Goal: Task Accomplishment & Management: Manage account settings

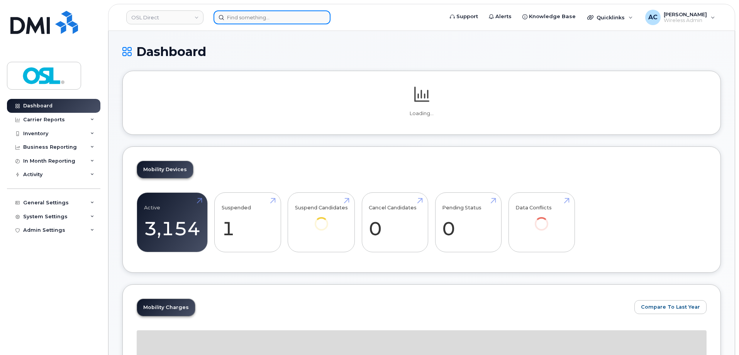
click at [246, 16] on input at bounding box center [272, 17] width 117 height 14
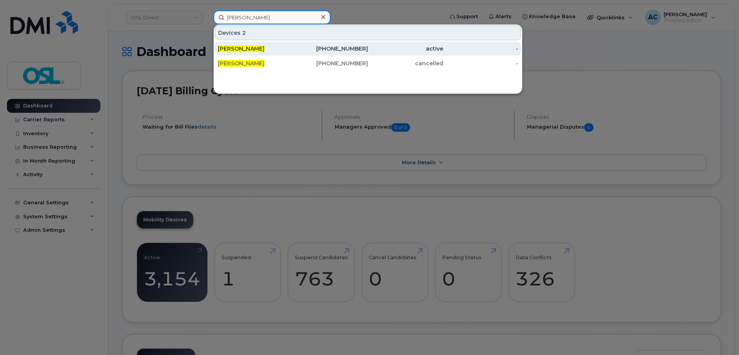
type input "navdeep singh"
click at [268, 49] on div "[PERSON_NAME]" at bounding box center [255, 49] width 75 height 8
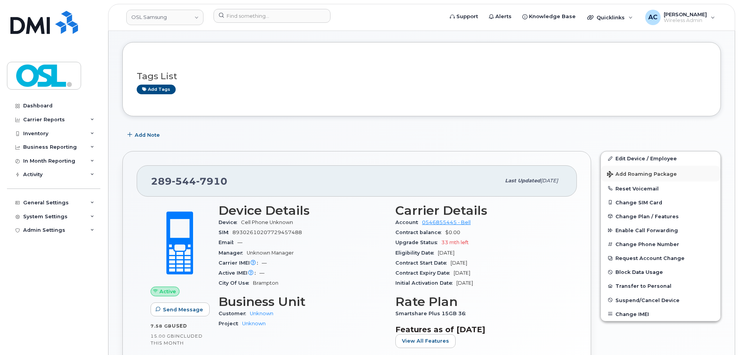
scroll to position [39, 0]
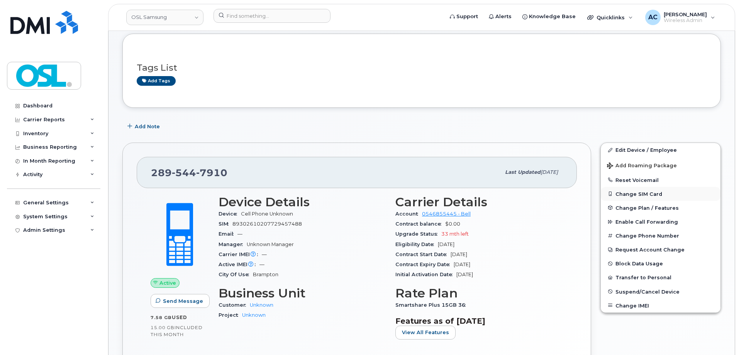
click at [644, 195] on button "Change SIM Card" at bounding box center [661, 194] width 120 height 14
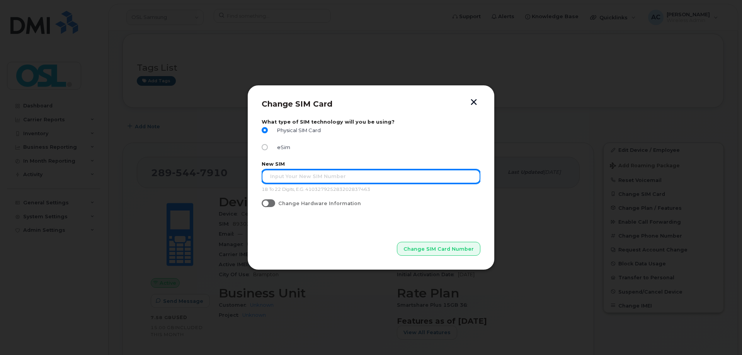
click at [272, 178] on input "text" at bounding box center [371, 177] width 219 height 14
type input "89302610104391097744"
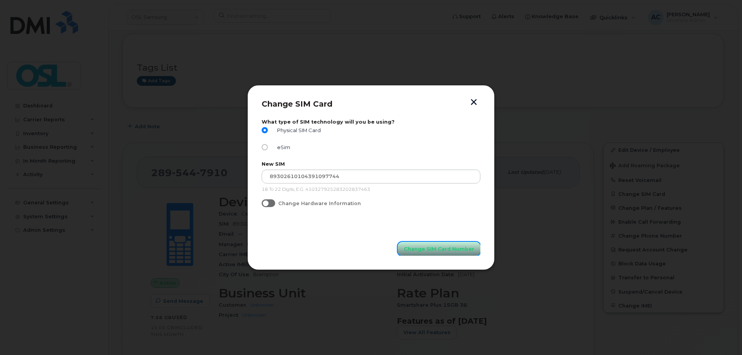
click at [421, 251] on span "Change SIM Card Number" at bounding box center [439, 248] width 70 height 7
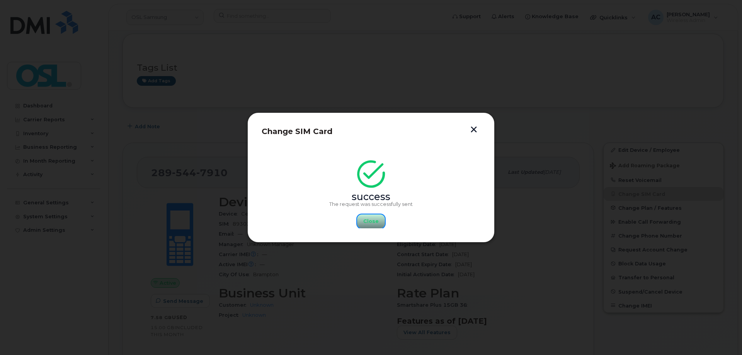
click at [371, 221] on span "Close" at bounding box center [370, 221] width 15 height 7
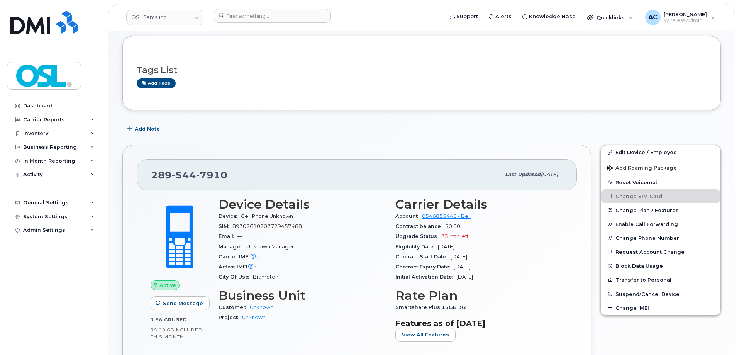
scroll to position [0, 0]
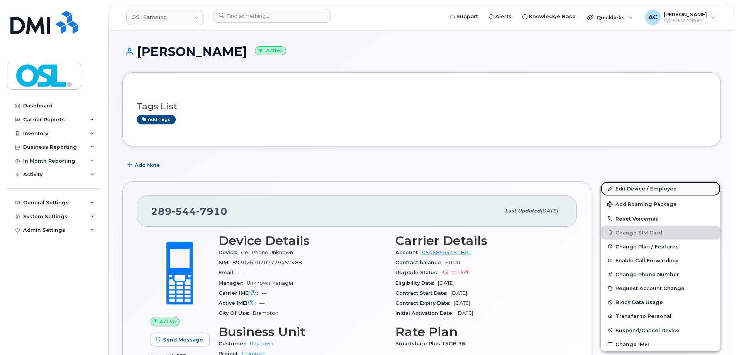
click at [641, 187] on link "Edit Device / Employee" at bounding box center [661, 189] width 120 height 14
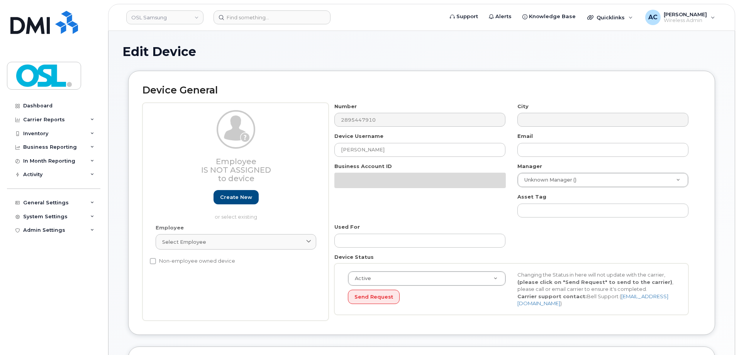
select select "6301949"
select select "6301950"
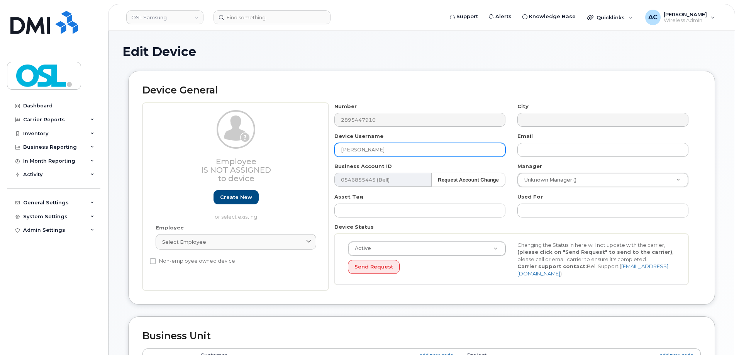
drag, startPoint x: 414, startPoint y: 148, endPoint x: 238, endPoint y: 154, distance: 176.7
click at [238, 154] on div "Employee Is not assigned to device Create new or select existing Employee Selec…" at bounding box center [422, 197] width 559 height 188
paste input "Curtis"
type input "Curtis"
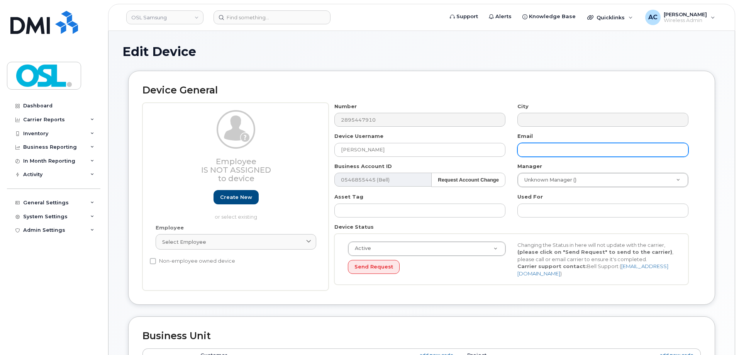
click at [572, 148] on input "text" at bounding box center [603, 150] width 171 height 14
paste input "Copetti"
type input "Copetti"
click at [552, 132] on div "Number 2895447910 City Device Username Curtis Email Copetti Business Account ID…" at bounding box center [512, 197] width 366 height 188
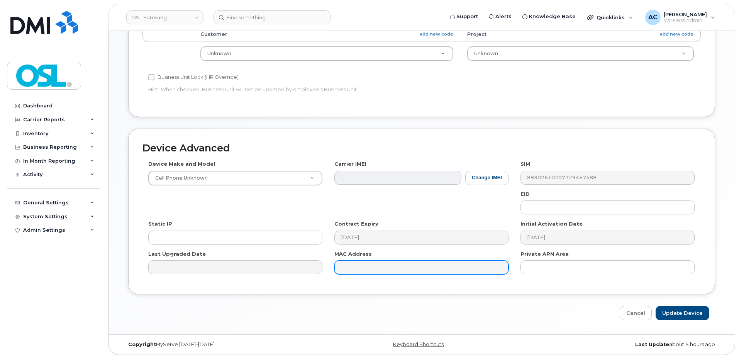
scroll to position [322, 0]
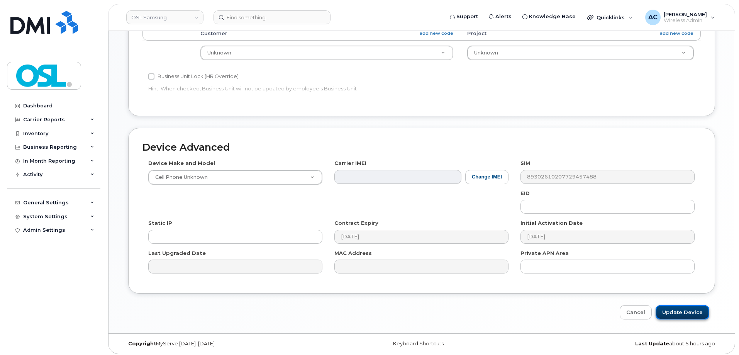
click at [684, 306] on input "Update Device" at bounding box center [683, 312] width 54 height 14
type input "Saving..."
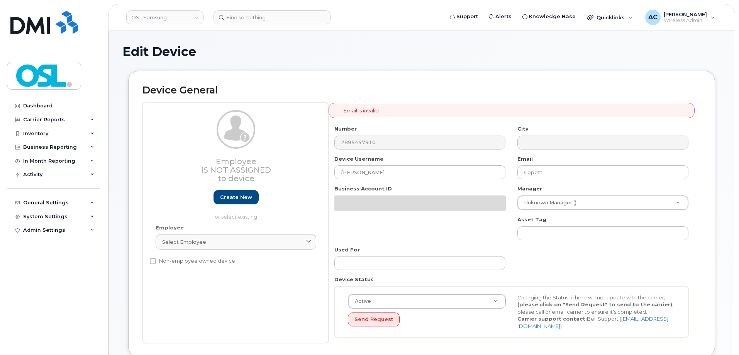
select select "6301949"
select select "6301950"
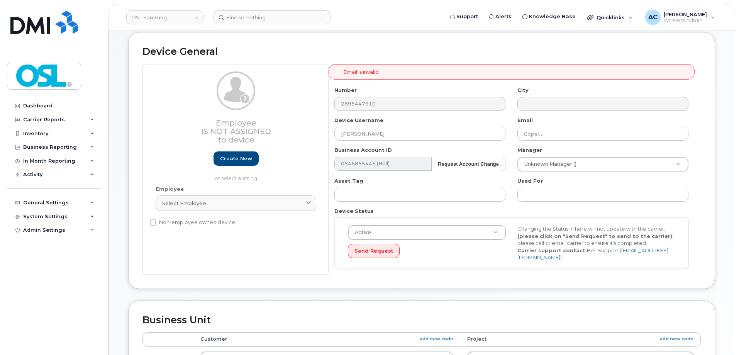
scroll to position [77, 0]
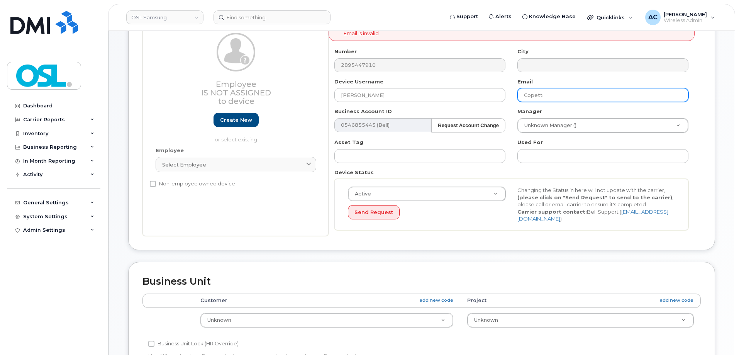
drag, startPoint x: 552, startPoint y: 93, endPoint x: 518, endPoint y: 95, distance: 34.5
click at [518, 95] on input "Copetti" at bounding box center [603, 95] width 171 height 14
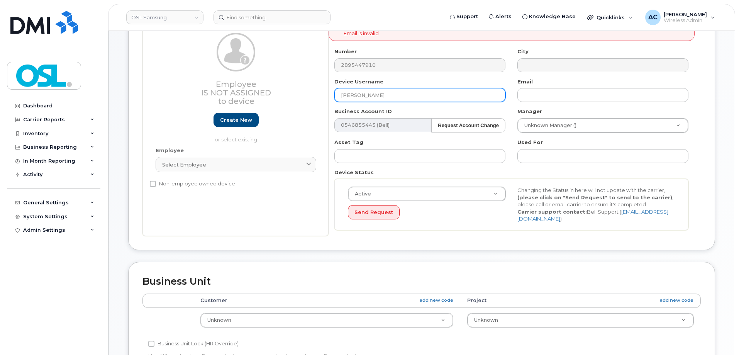
click at [398, 96] on input "Curtis" at bounding box center [420, 95] width 171 height 14
paste input "Copetti"
type input "[PERSON_NAME]"
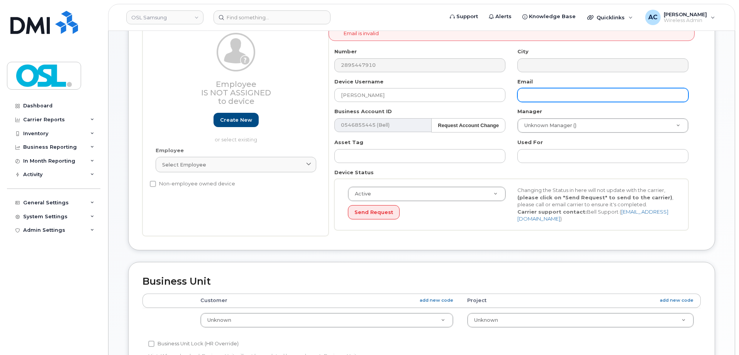
click at [541, 96] on input "text" at bounding box center [603, 95] width 171 height 14
paste input "[PERSON_NAME][EMAIL_ADDRESS][DOMAIN_NAME]"
type input "[PERSON_NAME][EMAIL_ADDRESS][DOMAIN_NAME]"
click at [702, 108] on div "Device General Employee Is not assigned to device Create new or select existing…" at bounding box center [421, 121] width 587 height 257
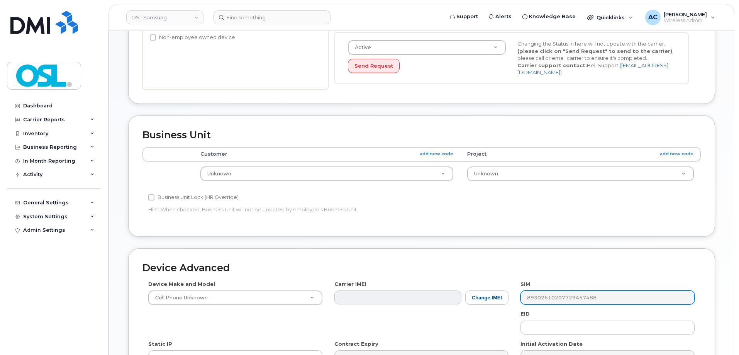
scroll to position [309, 0]
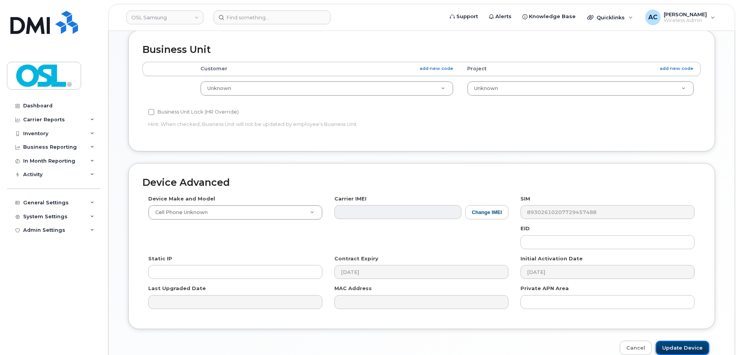
click at [687, 346] on input "Update Device" at bounding box center [683, 348] width 54 height 14
type input "Saving..."
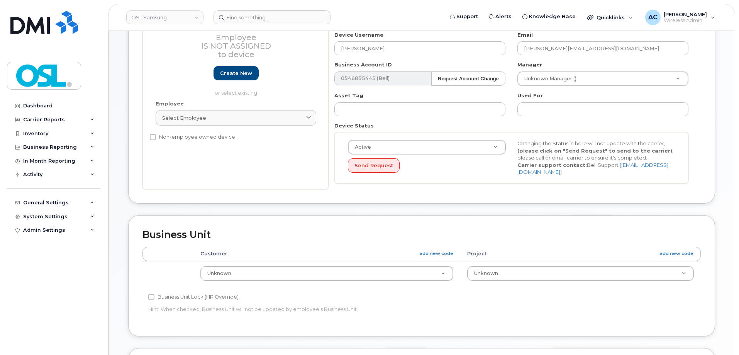
scroll to position [0, 0]
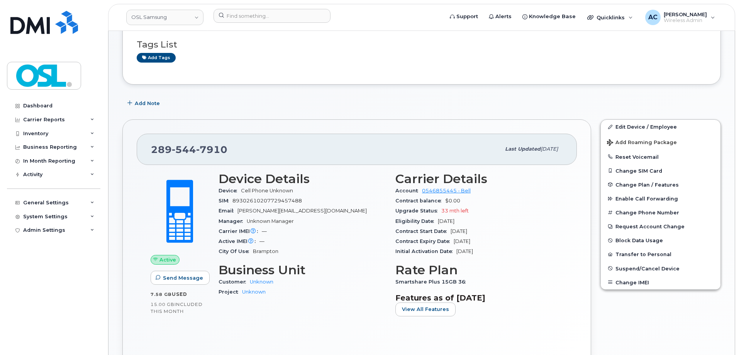
scroll to position [77, 0]
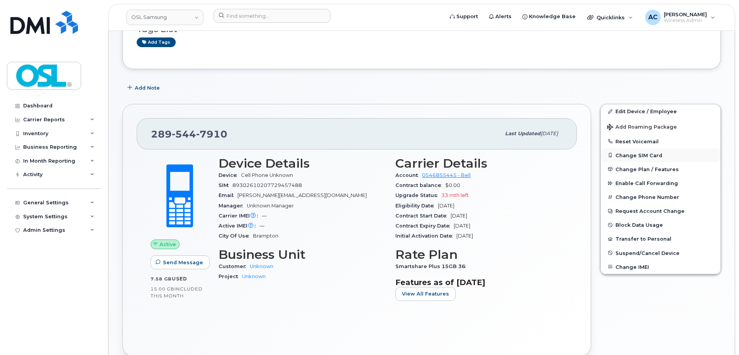
click at [649, 157] on button "Change SIM Card" at bounding box center [661, 155] width 120 height 14
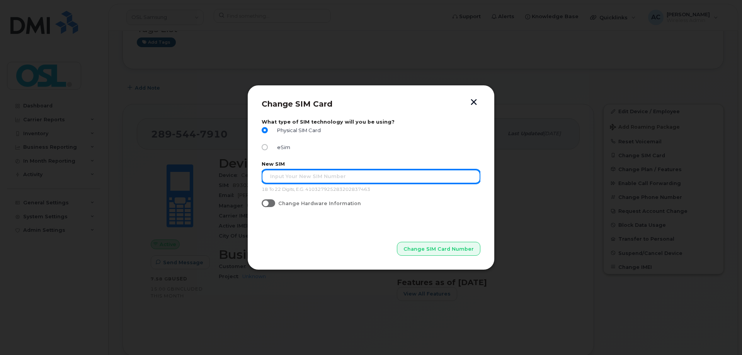
click at [294, 175] on input "text" at bounding box center [371, 177] width 219 height 14
type input "89302610104391097298"
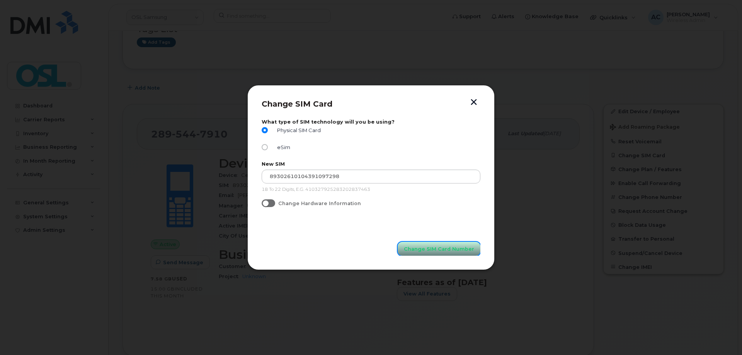
click at [444, 251] on span "Change SIM Card Number" at bounding box center [439, 248] width 70 height 7
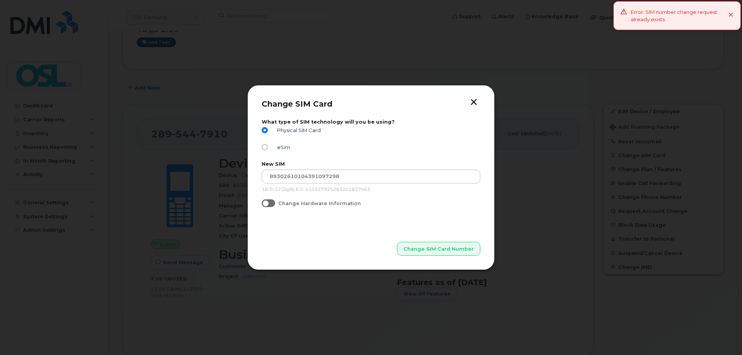
click at [733, 14] on icon at bounding box center [730, 15] width 5 height 5
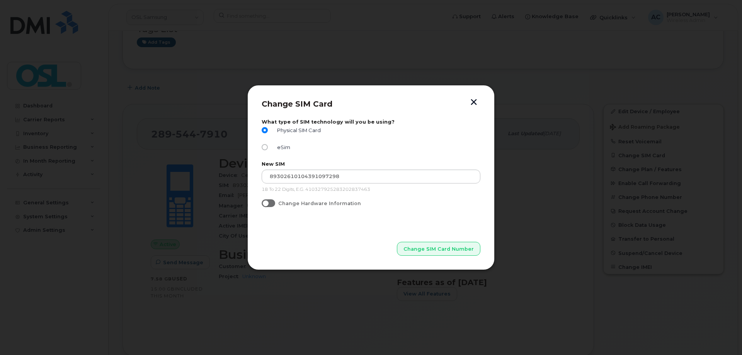
click at [474, 104] on button "button" at bounding box center [474, 103] width 12 height 8
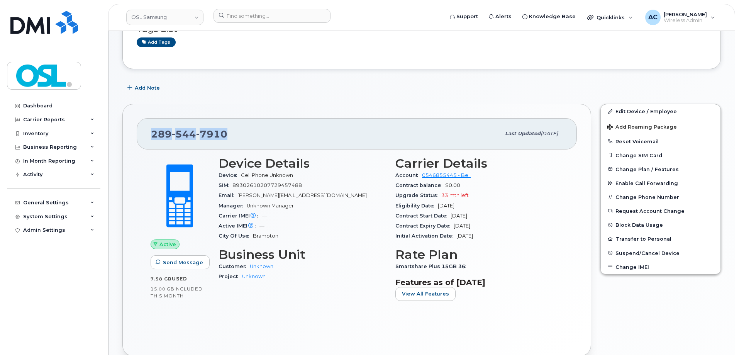
drag, startPoint x: 236, startPoint y: 131, endPoint x: 148, endPoint y: 129, distance: 88.1
click at [148, 129] on div "[PHONE_NUMBER] Last updated [DATE]" at bounding box center [357, 133] width 440 height 31
copy span "[PHONE_NUMBER]"
drag, startPoint x: 307, startPoint y: 186, endPoint x: 235, endPoint y: 187, distance: 72.6
click at [235, 187] on div "SIM [TECHNICAL_ID]" at bounding box center [303, 185] width 168 height 10
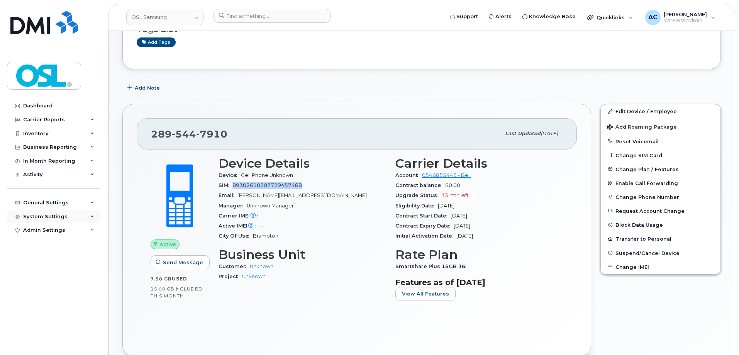
copy span "89302610207729457488"
